Goal: Task Accomplishment & Management: Use online tool/utility

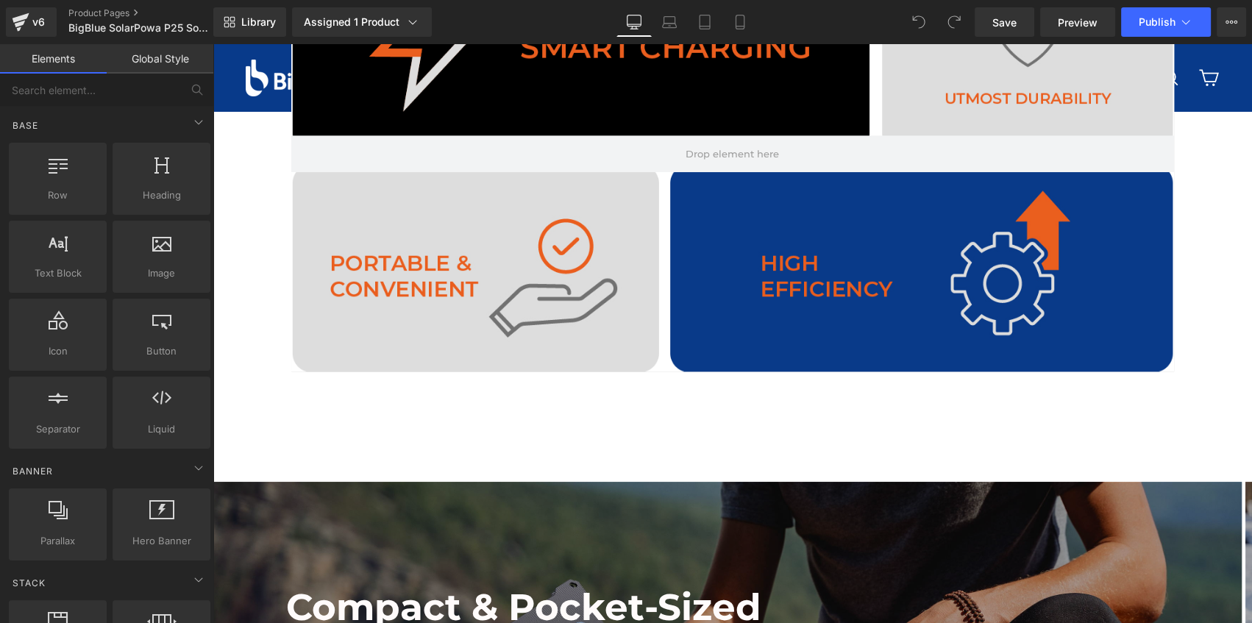
scroll to position [1471, 0]
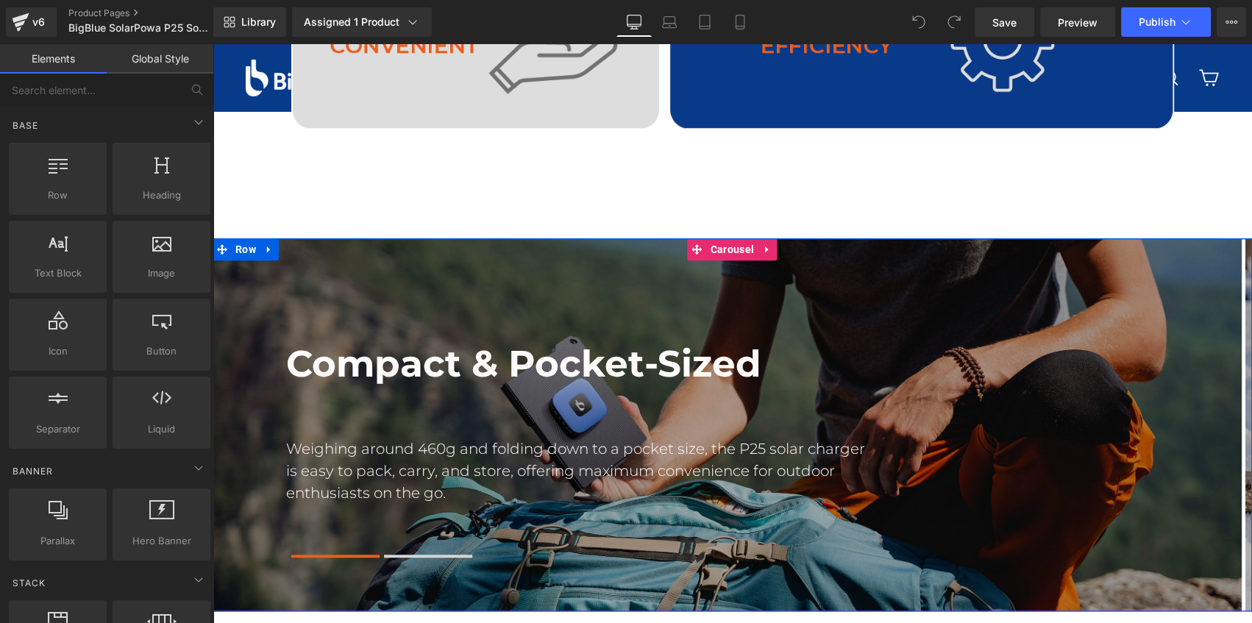
click at [709, 246] on span "Carousel" at bounding box center [732, 249] width 51 height 22
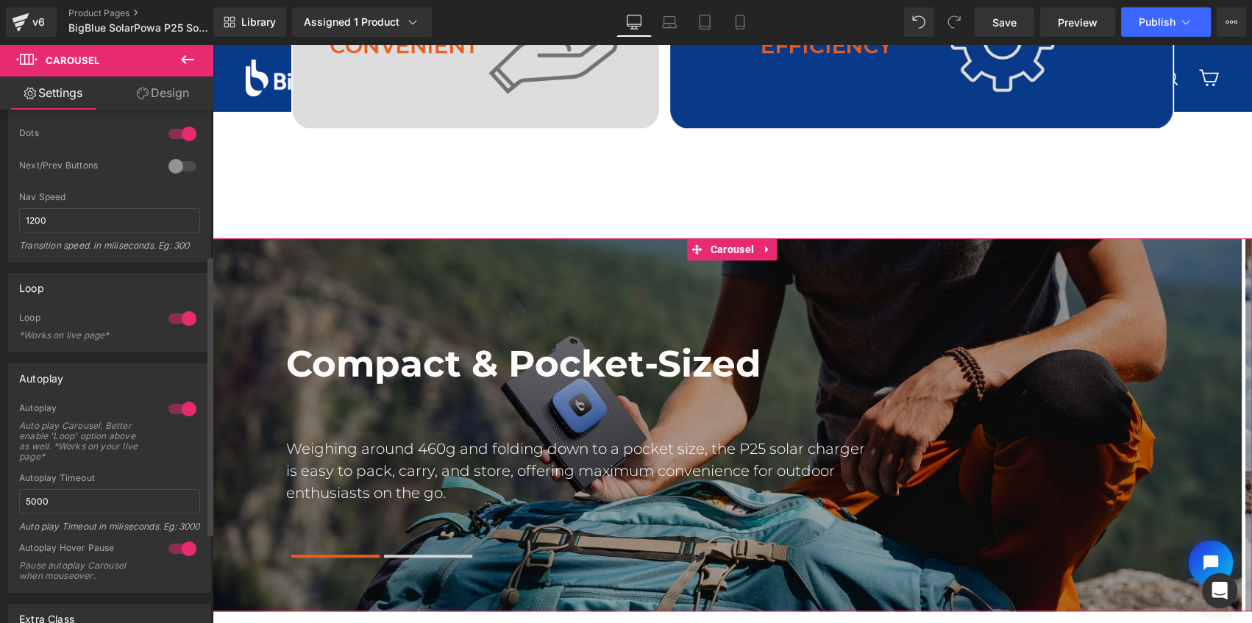
scroll to position [267, 0]
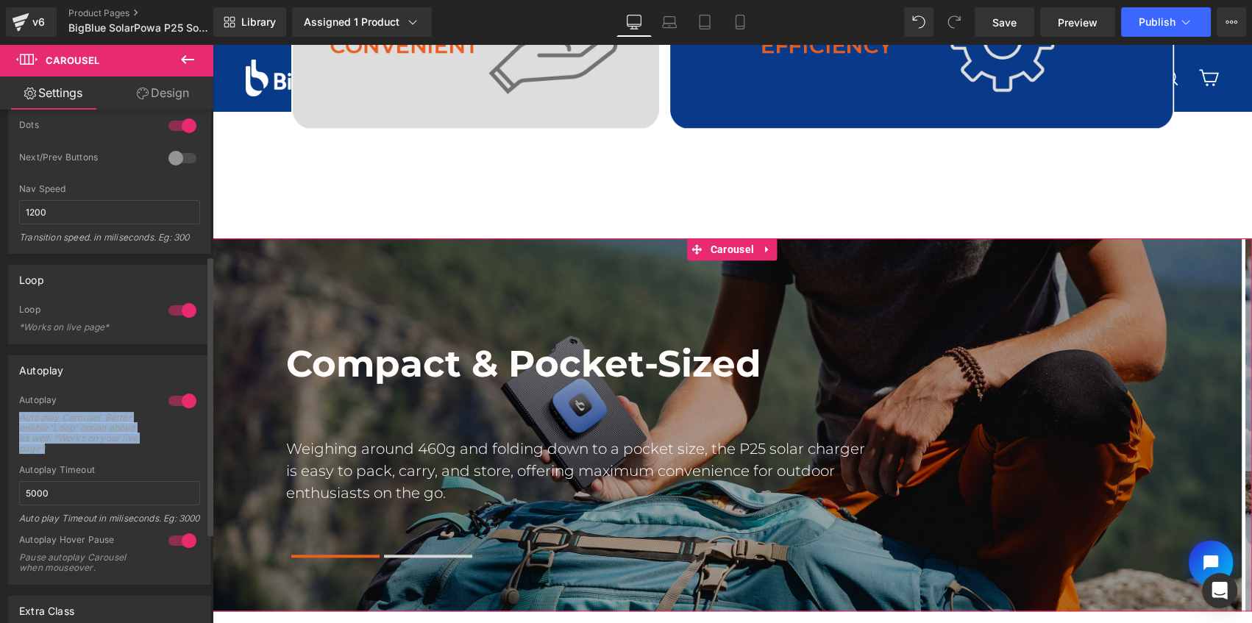
drag, startPoint x: 56, startPoint y: 448, endPoint x: 17, endPoint y: 419, distance: 48.4
click at [17, 419] on div "1 Autoplay Auto play Carousel. Better enable 'Loop' option above as well. *Work…" at bounding box center [110, 489] width 202 height 190
copy div "Auto play Carousel. Better enable 'Loop' option above as well. *Works on your l…"
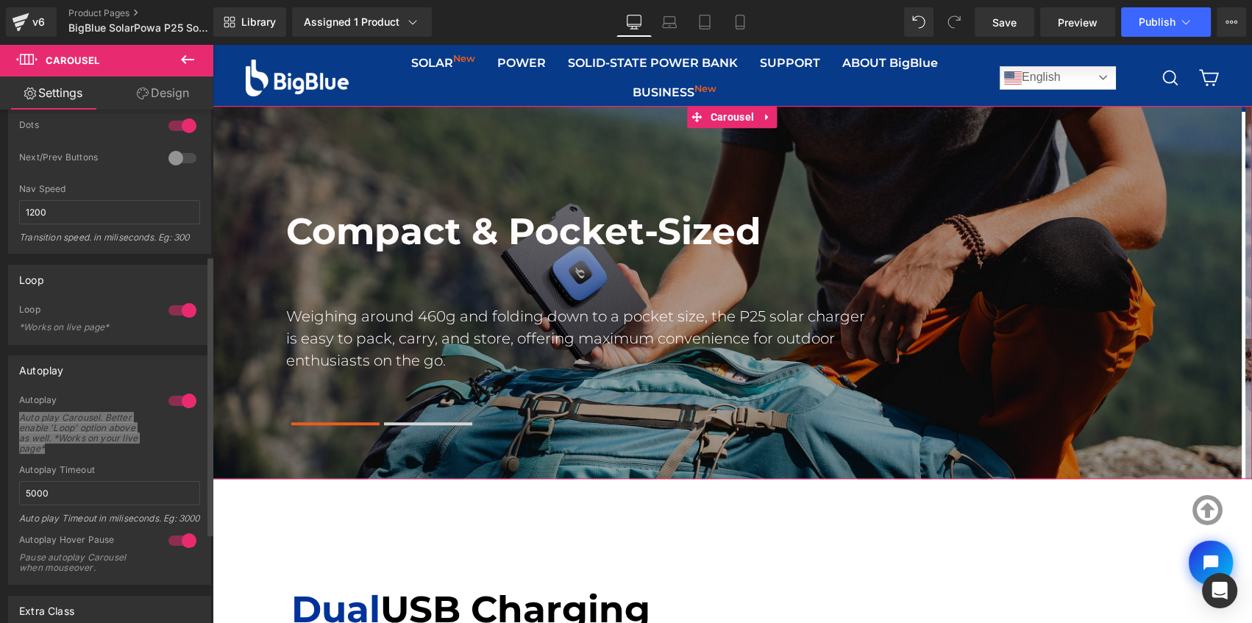
scroll to position [1604, 0]
click at [127, 451] on div "Auto play Carousel. Better enable 'Loop' option above as well. *Works on your l…" at bounding box center [85, 433] width 132 height 41
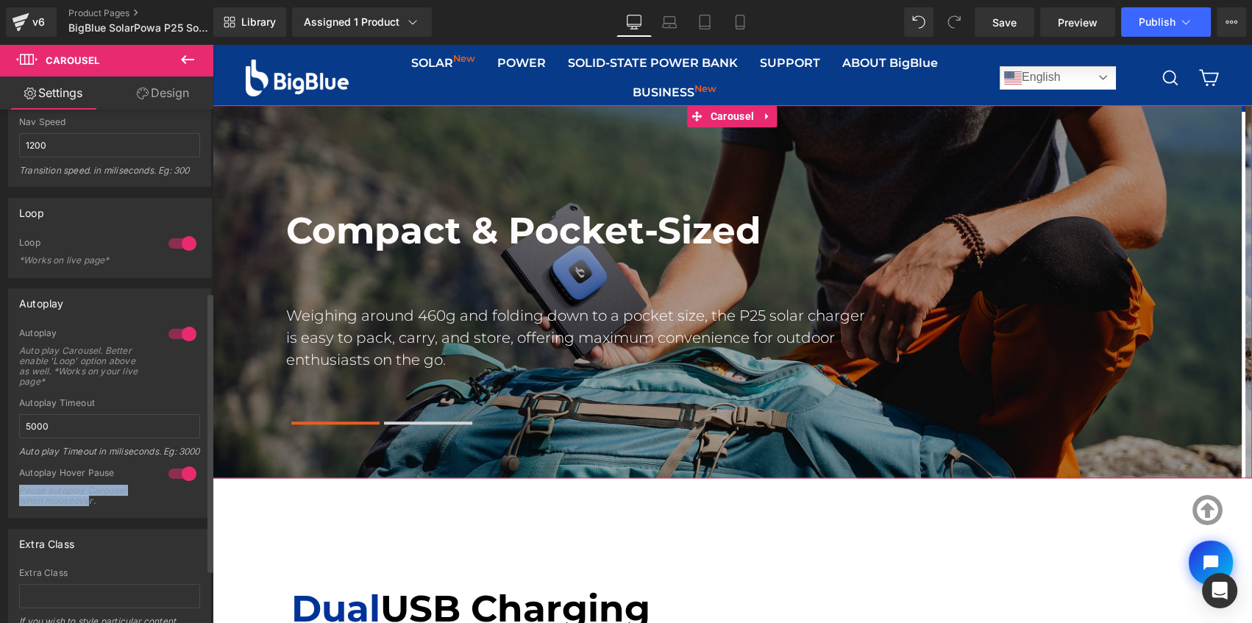
drag, startPoint x: 89, startPoint y: 518, endPoint x: 27, endPoint y: 485, distance: 69.7
click at [27, 485] on div "Autoplay Hover Pause Pause autoplay Carousel when mouseover." at bounding box center [109, 492] width 181 height 50
copy div "Pause autoplay Carousel when mouseove"
click at [156, 537] on div "Extra Class Extra Class If you wish to style particular content element differe…" at bounding box center [110, 595] width 220 height 155
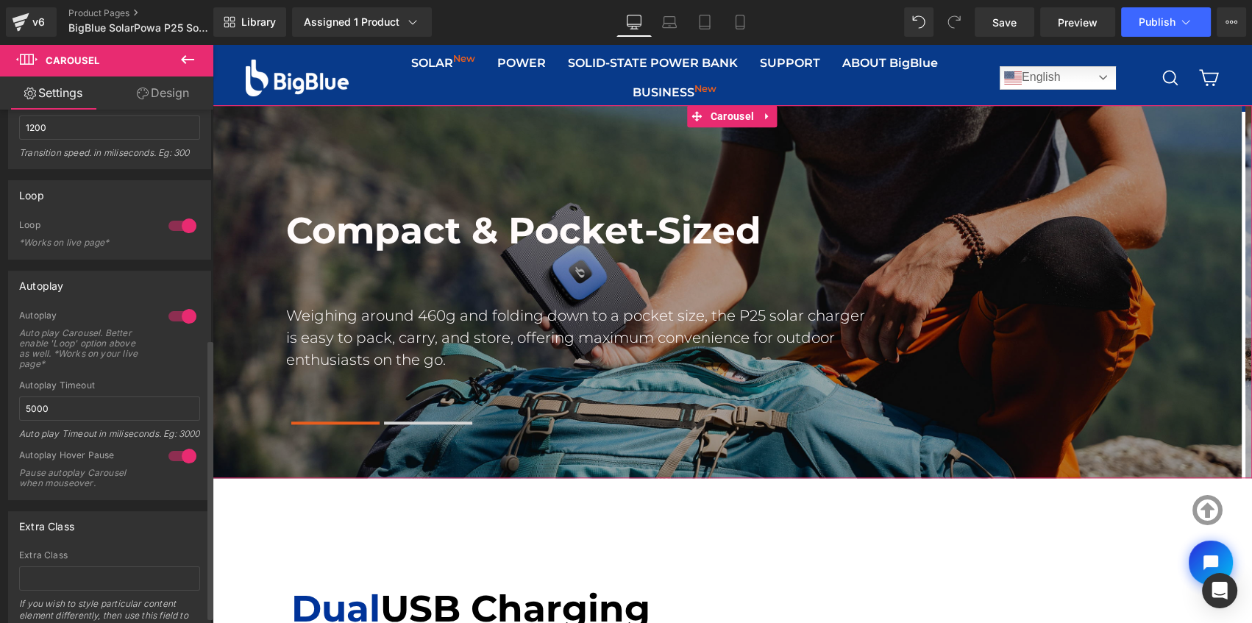
scroll to position [433, 0]
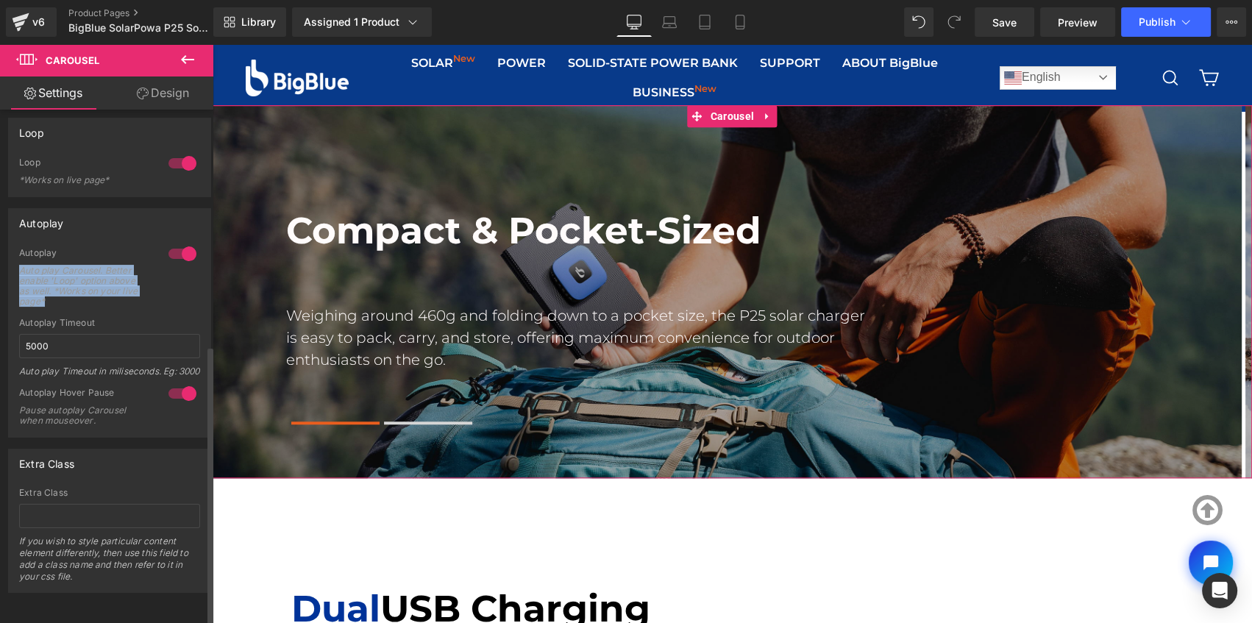
drag, startPoint x: 18, startPoint y: 247, endPoint x: 49, endPoint y: 285, distance: 48.7
click at [49, 285] on div "Auto play Carousel. Better enable 'Loop' option above as well. *Works on your l…" at bounding box center [85, 286] width 132 height 41
copy div "Auto play Carousel. Better enable 'Loop' option above as well. *Works on your l…"
drag, startPoint x: 49, startPoint y: 285, endPoint x: 47, endPoint y: 266, distance: 19.2
click at [47, 266] on div "Auto play Carousel. Better enable 'Loop' option above as well. *Works on your l…" at bounding box center [85, 286] width 132 height 41
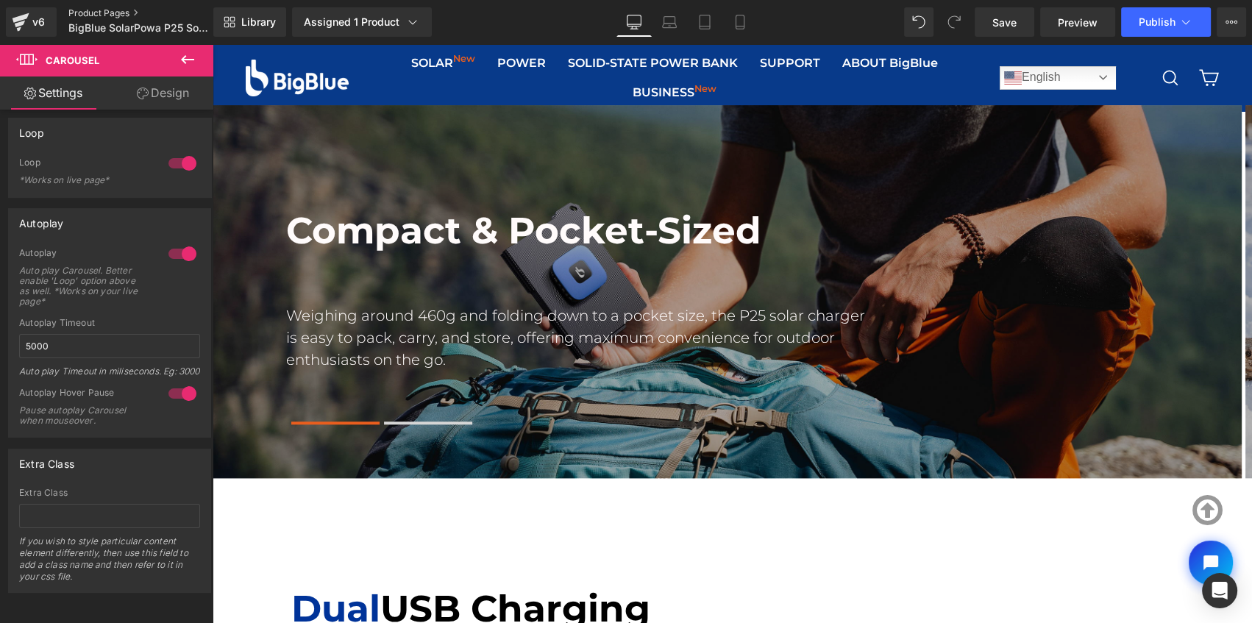
click at [82, 11] on link "Product Pages" at bounding box center [152, 13] width 169 height 12
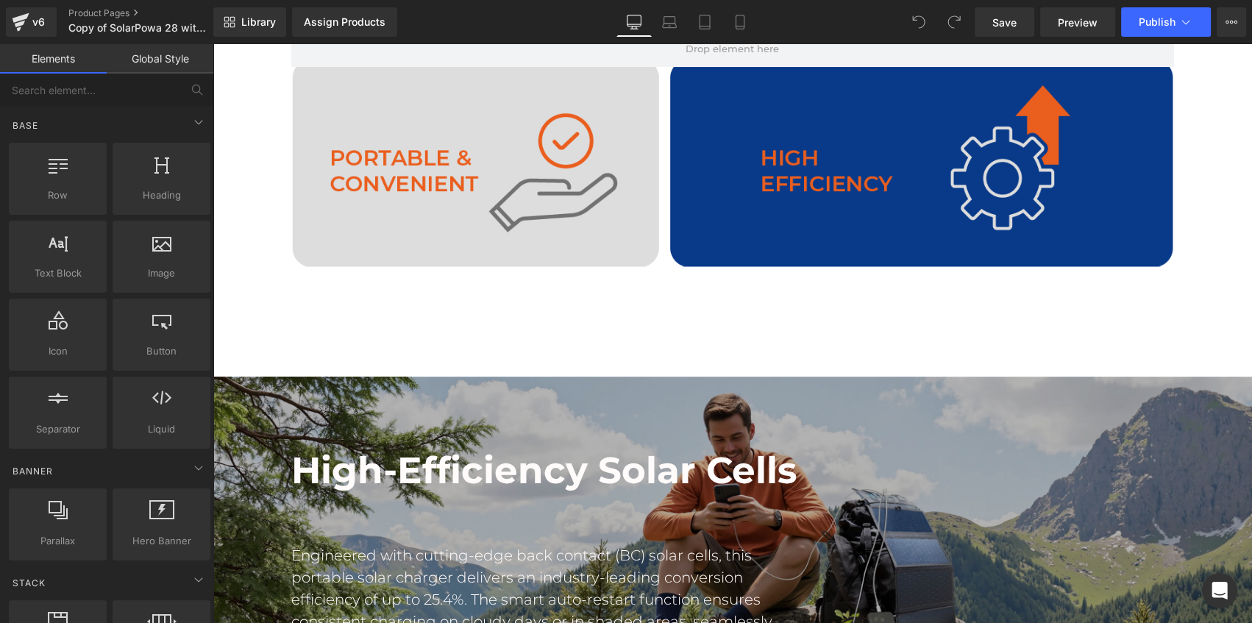
scroll to position [1671, 0]
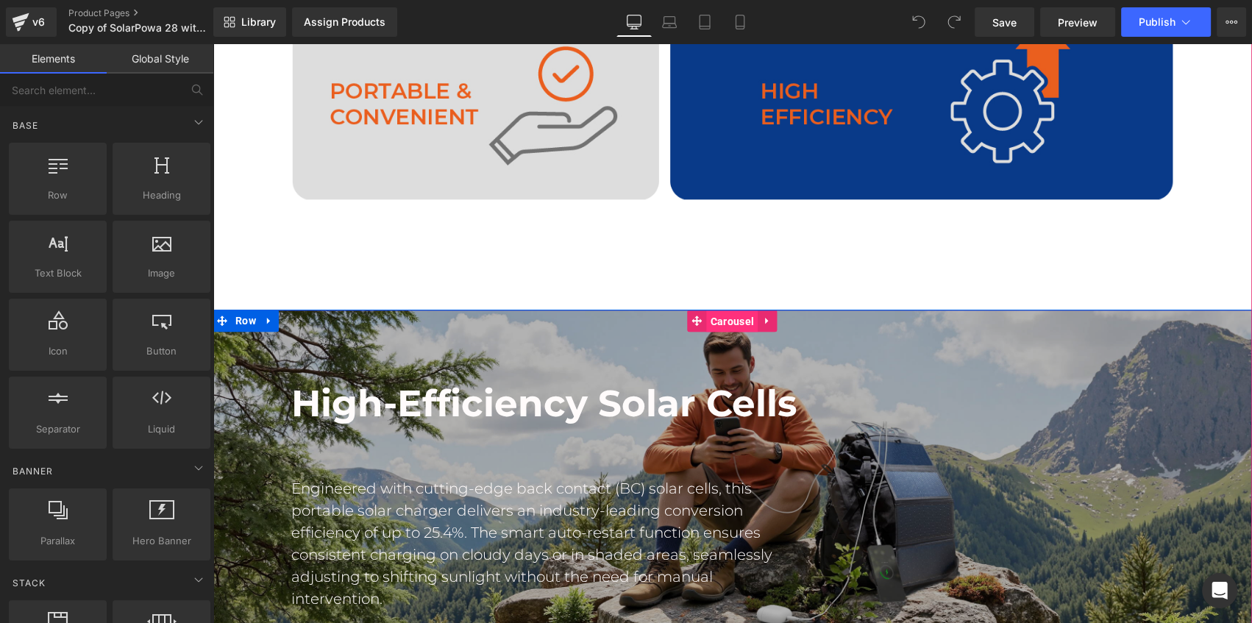
click at [733, 323] on span "Carousel" at bounding box center [732, 321] width 51 height 22
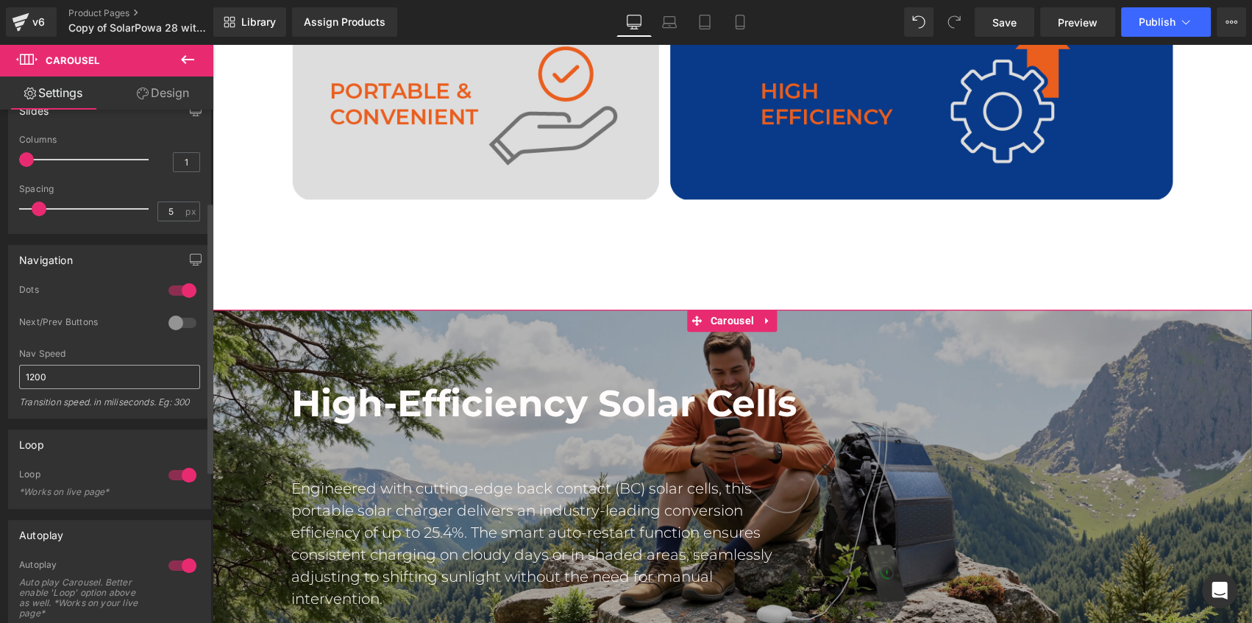
scroll to position [267, 0]
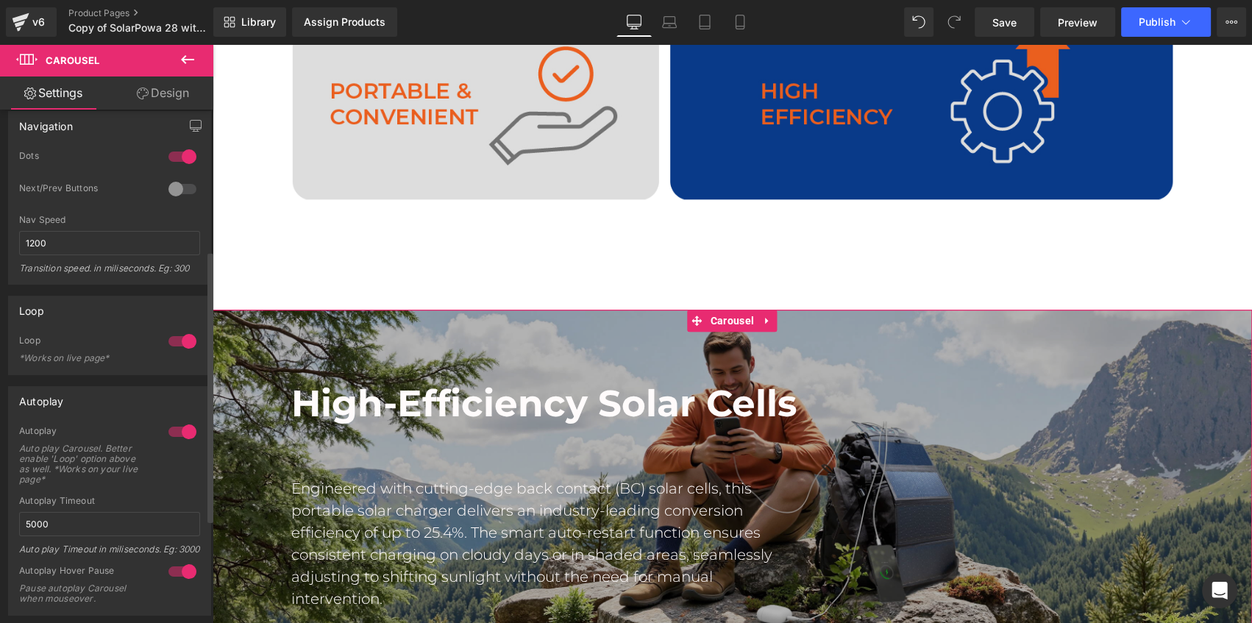
click at [174, 337] on div at bounding box center [182, 342] width 35 height 24
click at [174, 423] on div at bounding box center [182, 432] width 35 height 24
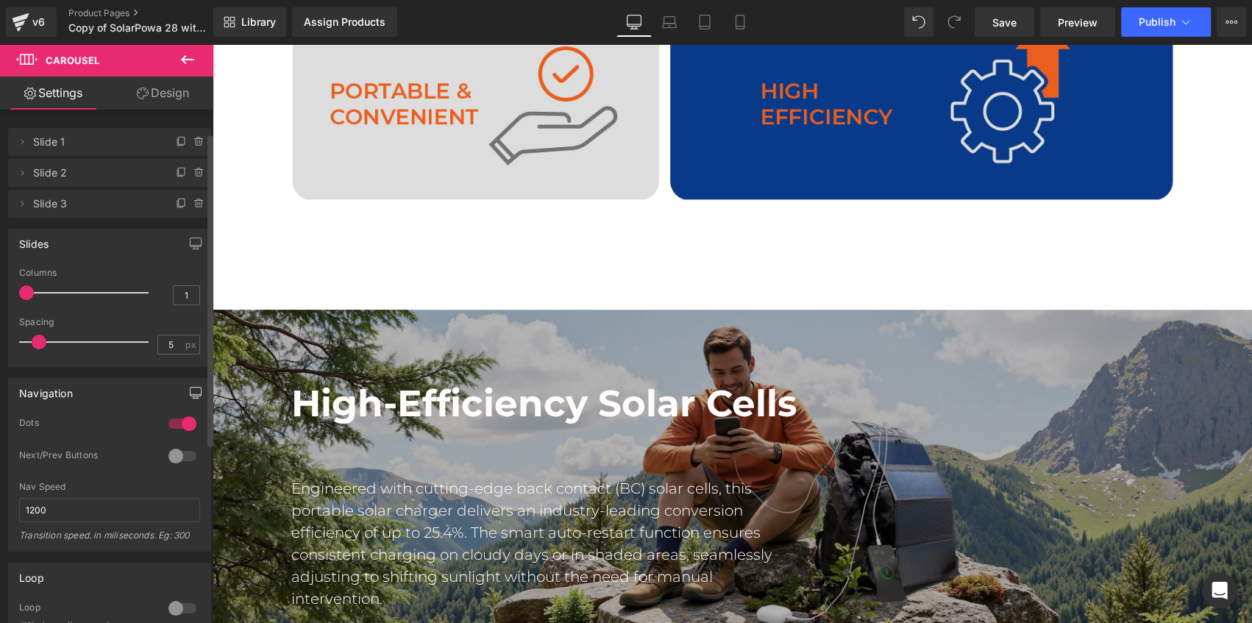
scroll to position [133, 0]
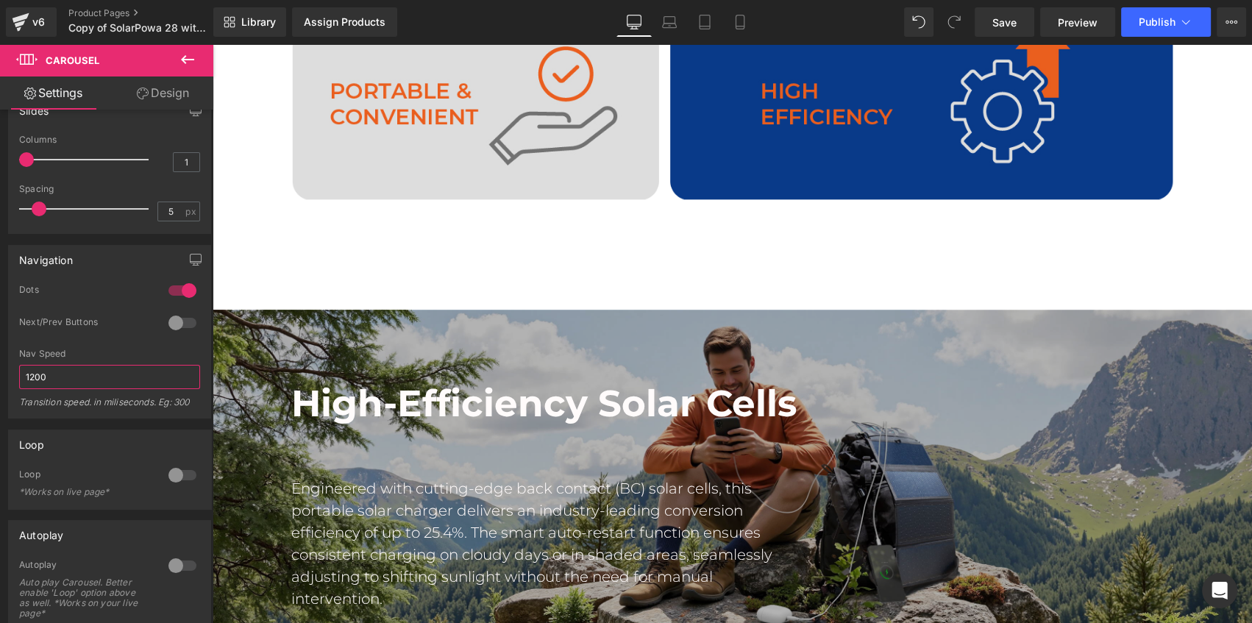
drag, startPoint x: 77, startPoint y: 379, endPoint x: -7, endPoint y: 382, distance: 83.9
click at [0, 382] on html "Carousel You are previewing how the will restyle your page. You can not edit El…" at bounding box center [626, 311] width 1252 height 623
click at [91, 341] on div "Next/Prev Buttons" at bounding box center [109, 332] width 181 height 32
click at [1005, 20] on span "Save" at bounding box center [1004, 22] width 24 height 15
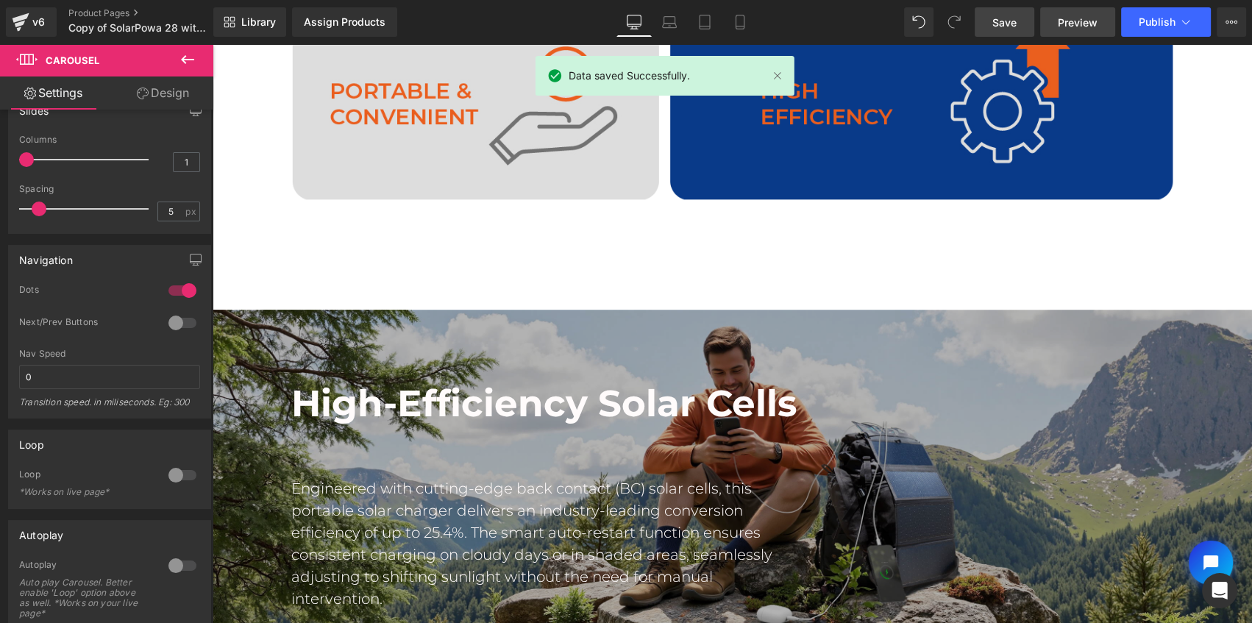
click at [1064, 21] on span "Preview" at bounding box center [1078, 22] width 40 height 15
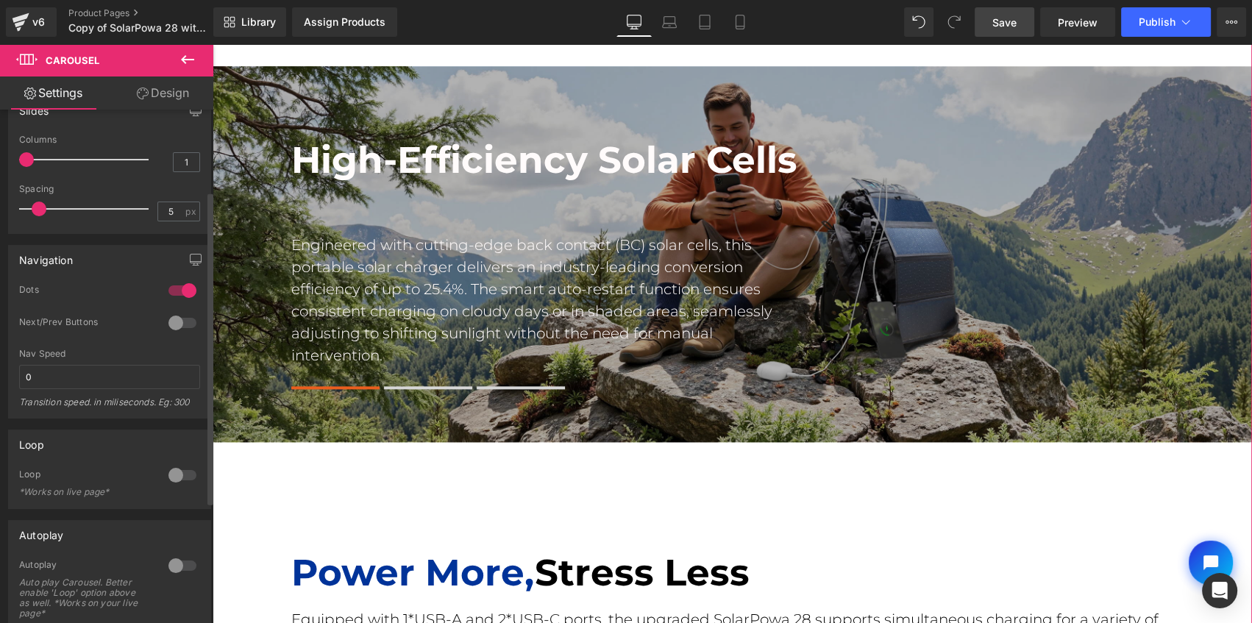
scroll to position [1939, 0]
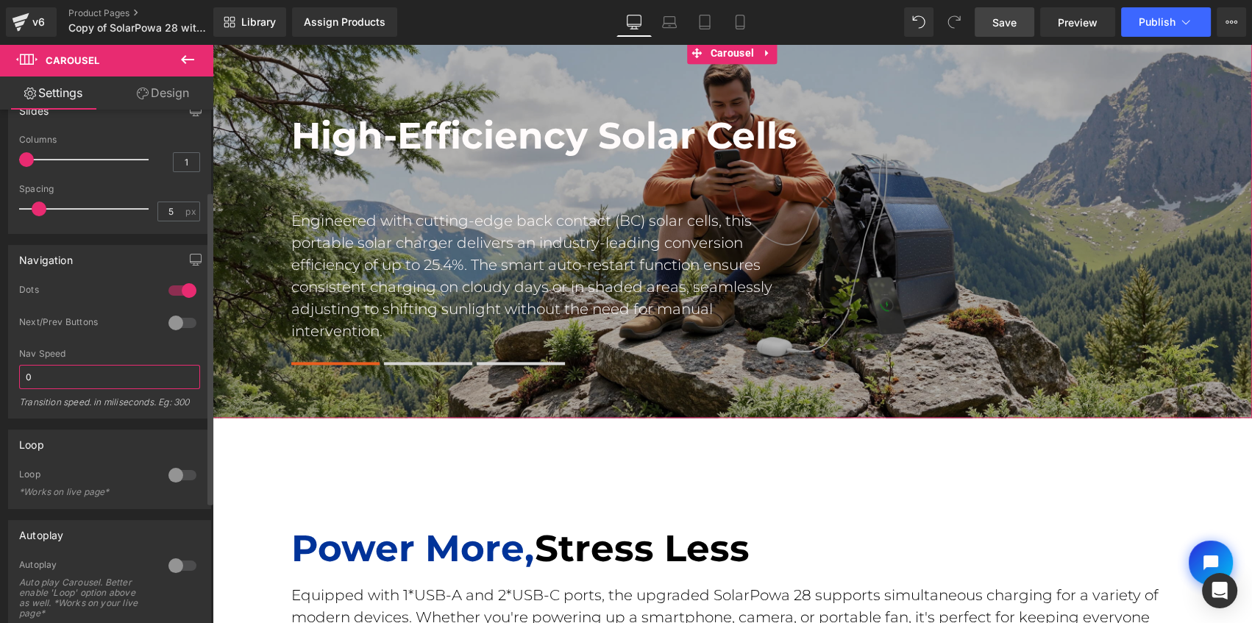
drag, startPoint x: 49, startPoint y: 376, endPoint x: 15, endPoint y: 376, distance: 33.8
click at [15, 376] on div "1 Dots 1 Dots 1 Dots 1 Dots 0 Next/Prev Buttons 1 Next/Prev Buttons 0 Next/Prev…" at bounding box center [110, 351] width 202 height 134
type input "1200"
click at [1002, 15] on span "Save" at bounding box center [1004, 22] width 24 height 15
drag, startPoint x: 157, startPoint y: 405, endPoint x: 20, endPoint y: 400, distance: 137.6
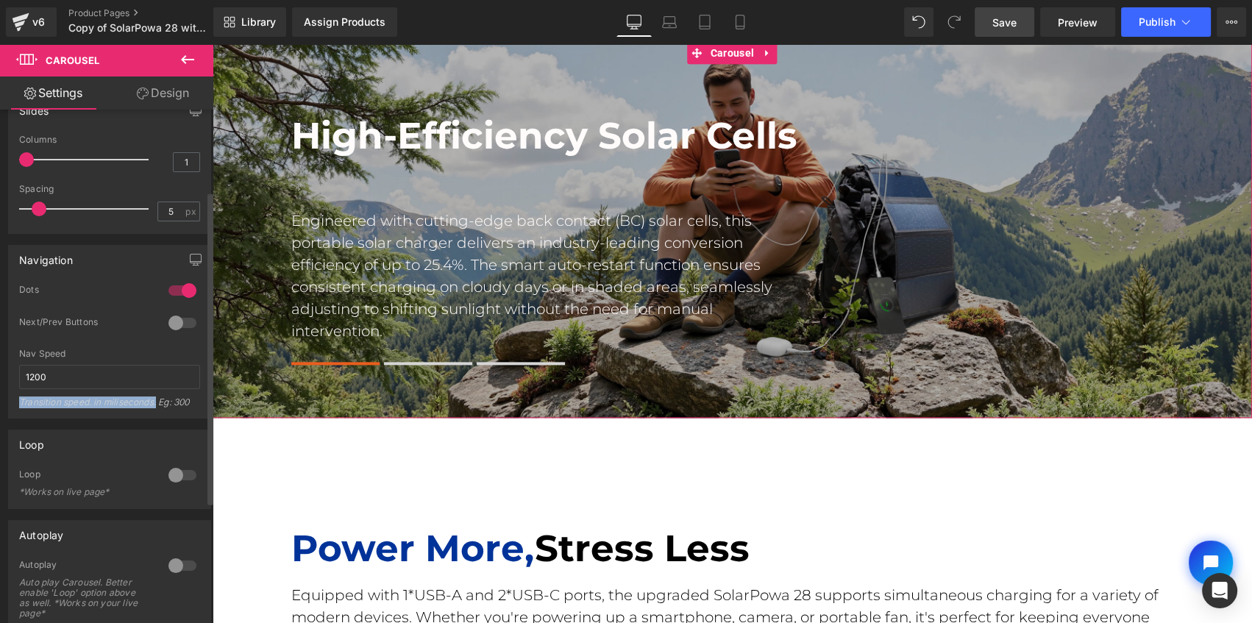
click at [20, 400] on div "Transition speed. in miliseconds. Eg: 300" at bounding box center [109, 406] width 181 height 21
click at [1019, 18] on link "Save" at bounding box center [1005, 21] width 60 height 29
drag, startPoint x: 177, startPoint y: 472, endPoint x: 179, endPoint y: 463, distance: 9.1
click at [177, 472] on div at bounding box center [182, 475] width 35 height 24
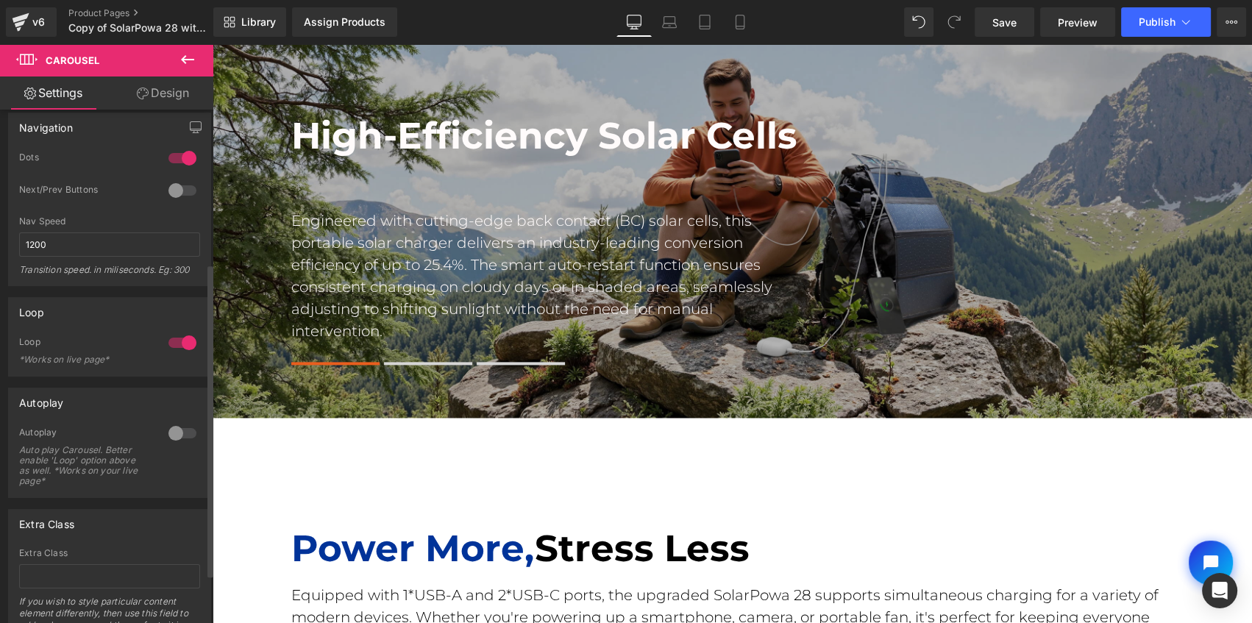
scroll to position [267, 0]
click at [176, 429] on div at bounding box center [182, 432] width 35 height 24
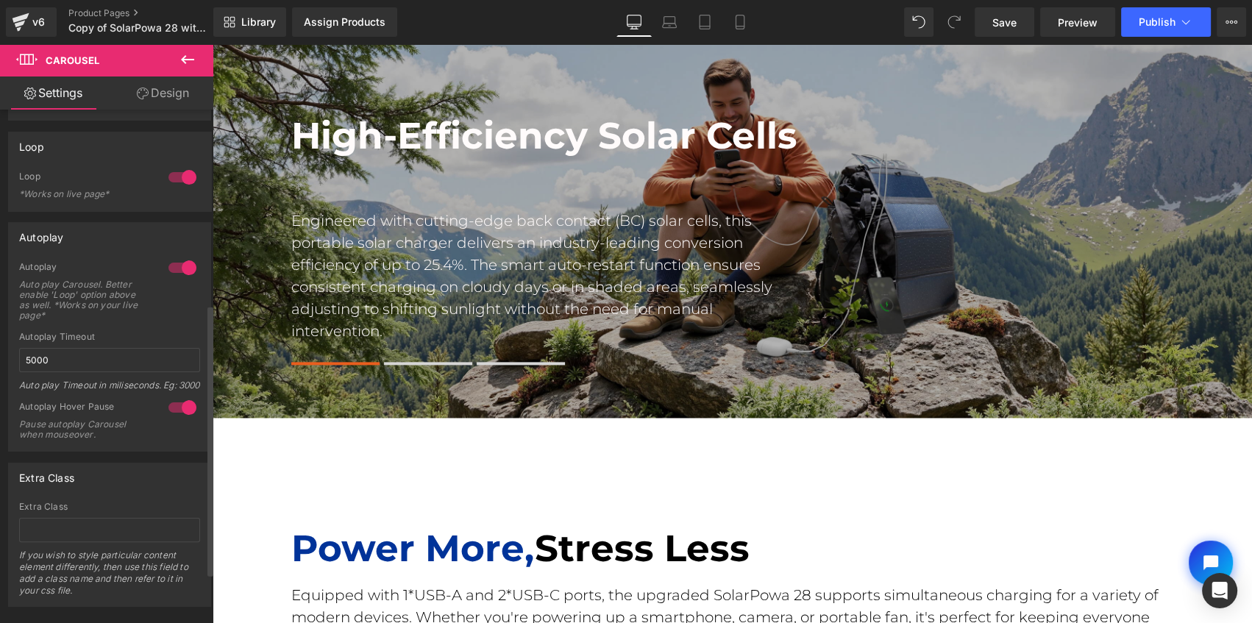
scroll to position [463, 0]
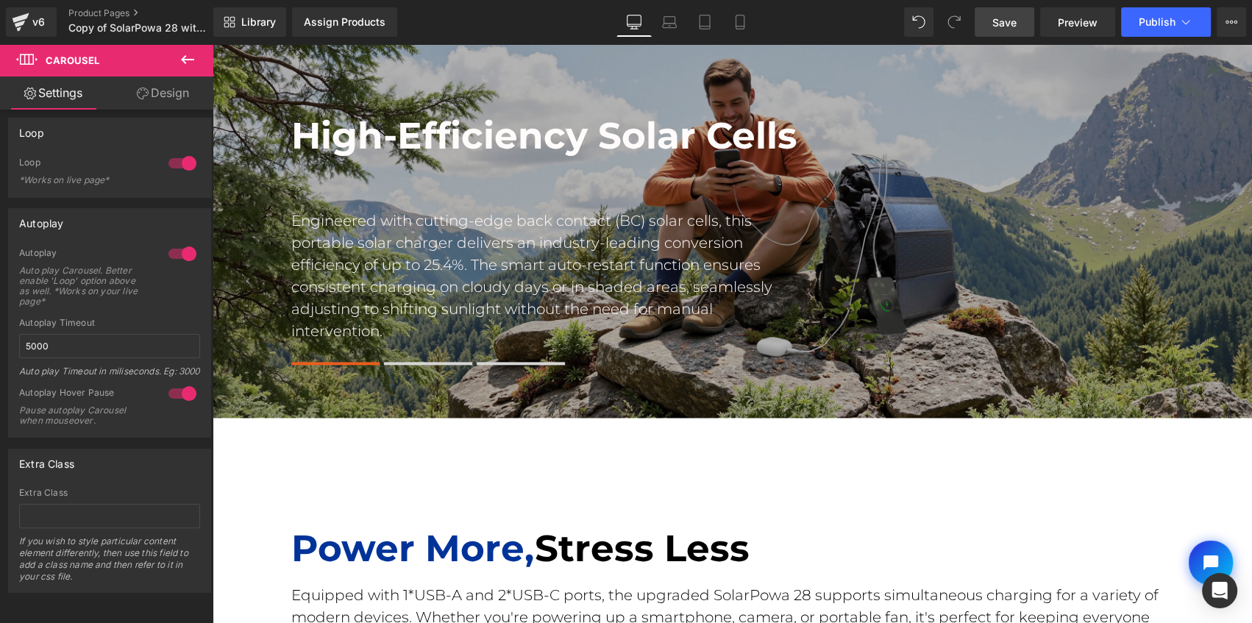
click at [1008, 19] on span "Save" at bounding box center [1004, 22] width 24 height 15
